Goal: Information Seeking & Learning: Check status

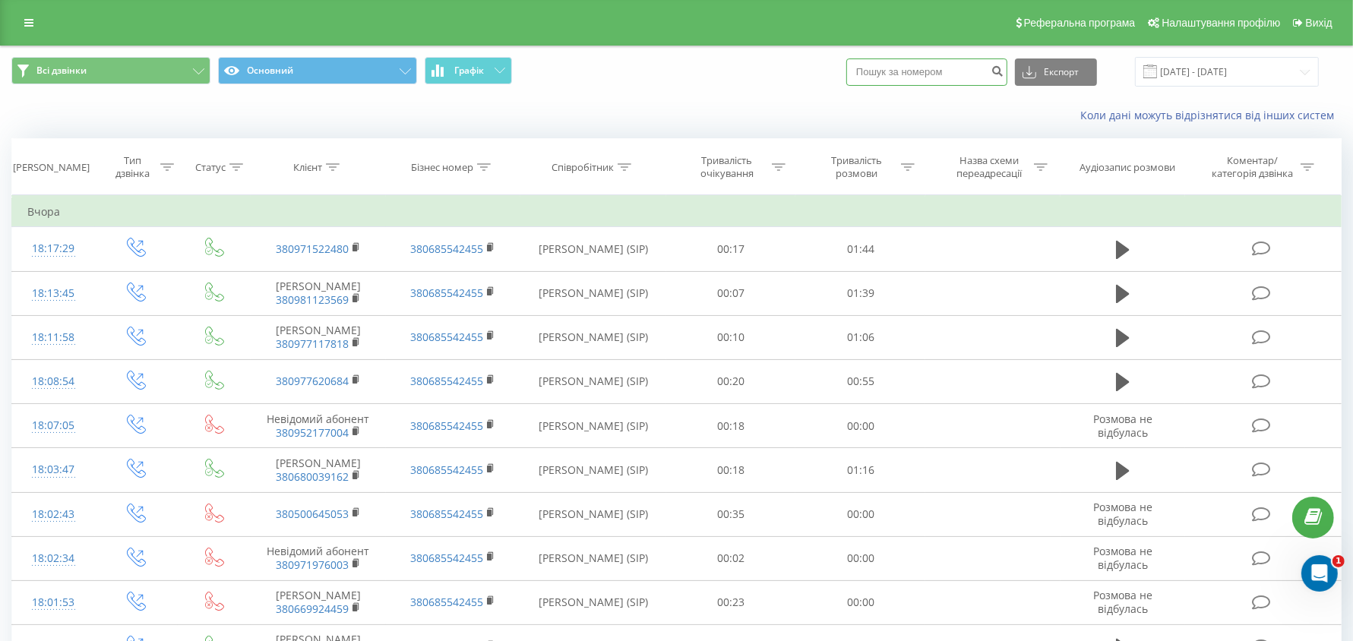
click at [959, 74] on input at bounding box center [926, 71] width 161 height 27
paste input "380 63 101-33-44"
type input "380631013344"
click at [1007, 63] on button "submit" at bounding box center [997, 71] width 21 height 27
